Goal: Navigation & Orientation: Find specific page/section

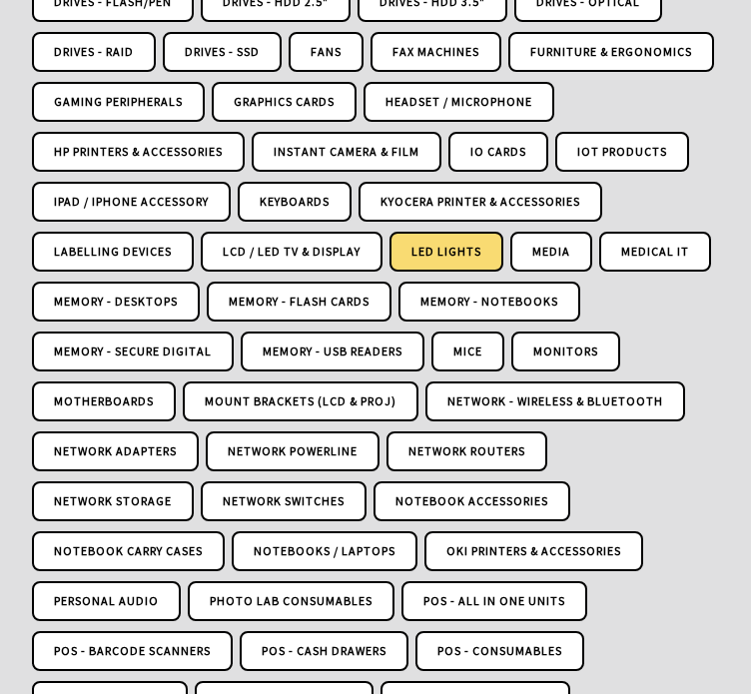
scroll to position [893, 0]
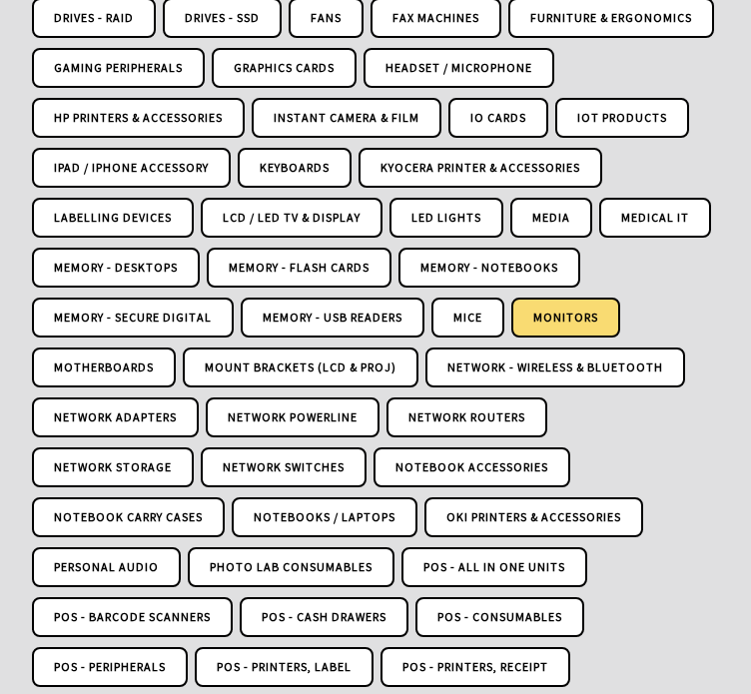
click at [550, 300] on link "Monitors" at bounding box center [565, 318] width 109 height 40
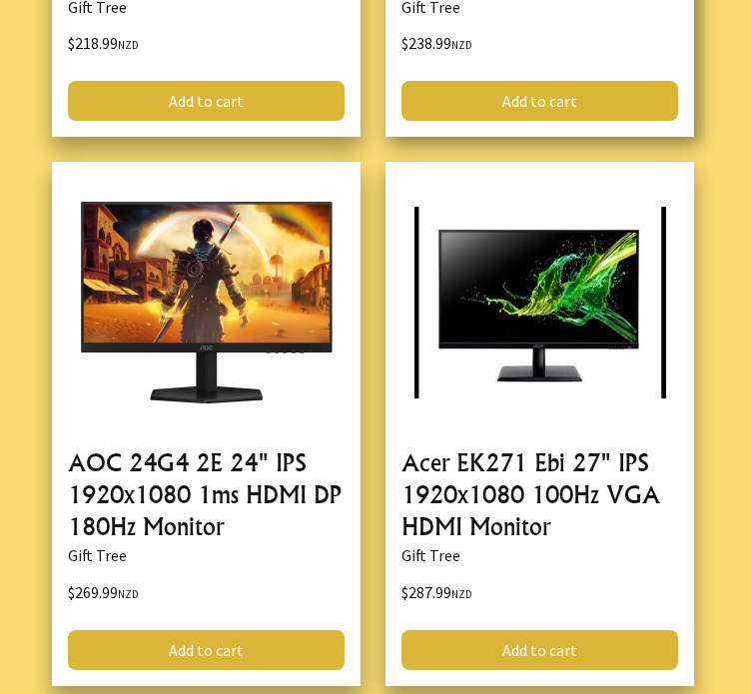
scroll to position [1797, 0]
